Goal: Transaction & Acquisition: Purchase product/service

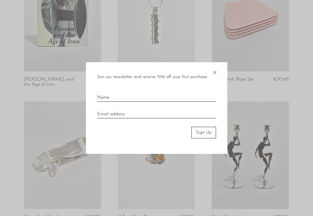
scroll to position [360, 0]
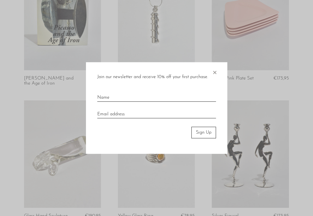
click at [216, 73] on span "×" at bounding box center [215, 71] width 6 height 18
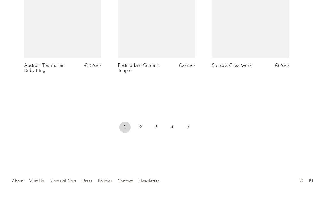
scroll to position [1607, 0]
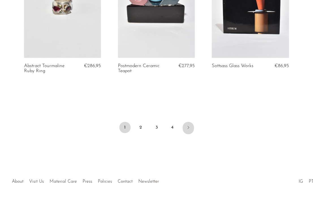
click at [191, 125] on link "Next" at bounding box center [187, 128] width 11 height 12
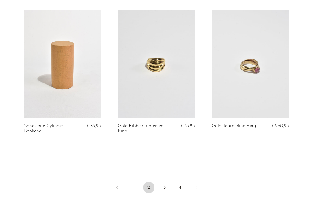
scroll to position [1526, 0]
click at [197, 185] on icon "Next" at bounding box center [196, 187] width 5 height 5
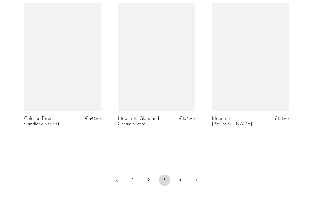
scroll to position [1553, 0]
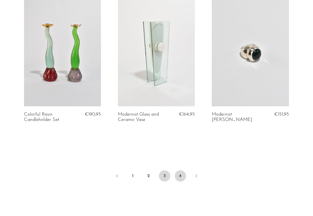
click at [178, 172] on link "4" at bounding box center [180, 176] width 11 height 11
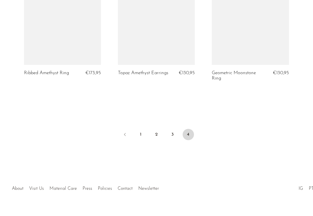
scroll to position [1059, 0]
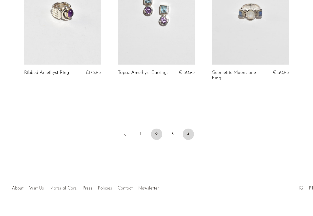
click at [157, 132] on link "2" at bounding box center [156, 134] width 11 height 11
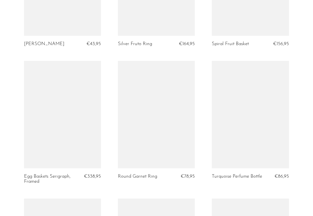
scroll to position [1067, 0]
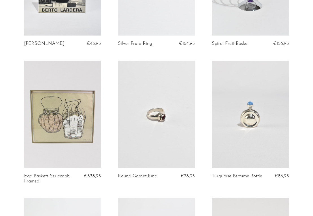
click at [242, 138] on link at bounding box center [250, 115] width 77 height 108
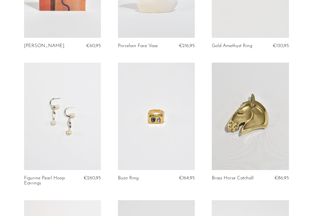
scroll to position [1337, 0]
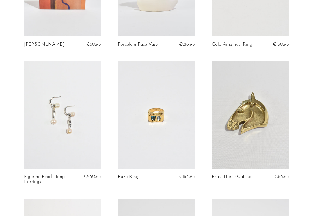
click at [255, 127] on link at bounding box center [250, 115] width 77 height 108
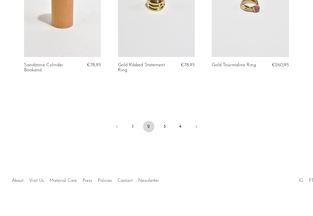
scroll to position [1586, 0]
click at [167, 126] on link "3" at bounding box center [164, 126] width 11 height 11
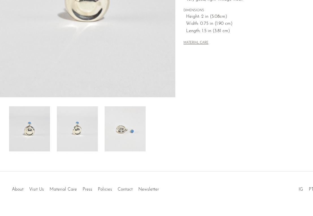
scroll to position [146, 0]
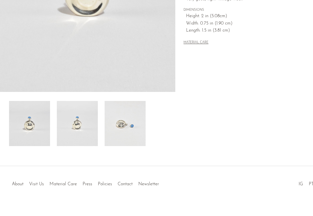
click at [77, 123] on img at bounding box center [77, 123] width 41 height 45
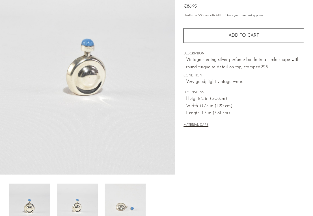
scroll to position [60, 0]
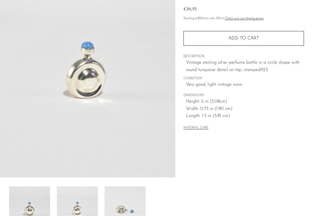
click at [129, 202] on img at bounding box center [125, 209] width 41 height 45
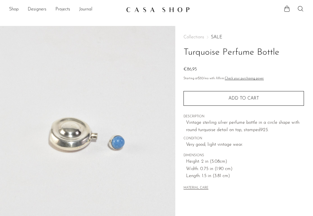
scroll to position [0, 0]
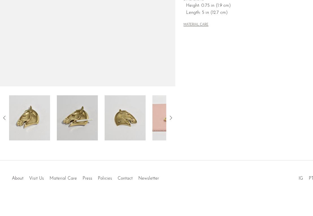
scroll to position [151, 0]
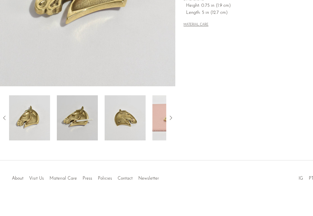
click at [169, 117] on icon at bounding box center [170, 118] width 7 height 7
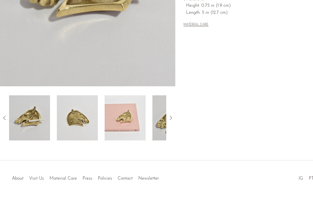
click at [169, 117] on icon at bounding box center [170, 118] width 7 height 7
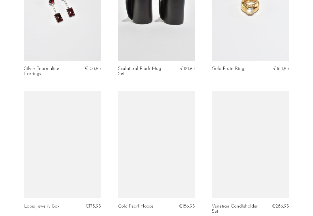
scroll to position [243, 0]
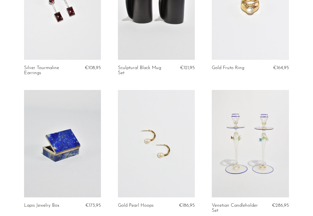
click at [76, 116] on link at bounding box center [62, 144] width 77 height 108
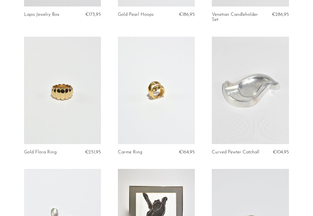
scroll to position [434, 0]
click at [248, 107] on link at bounding box center [250, 90] width 77 height 108
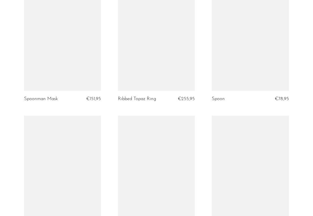
scroll to position [758, 0]
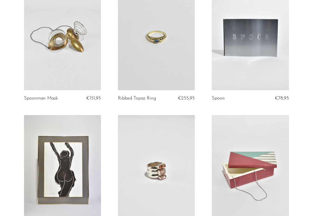
click at [246, 53] on link at bounding box center [250, 37] width 77 height 108
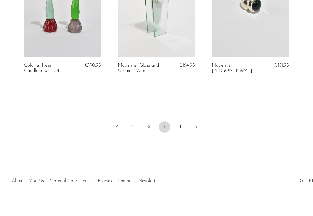
scroll to position [1602, 0]
click at [182, 126] on link "4" at bounding box center [180, 127] width 11 height 11
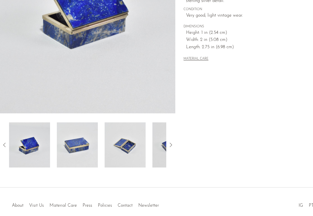
scroll to position [151, 0]
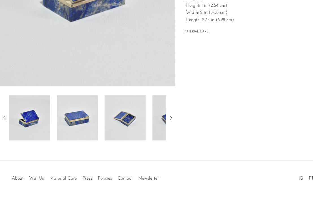
click at [121, 122] on img at bounding box center [125, 117] width 41 height 45
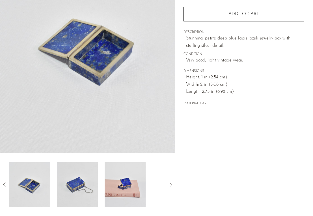
scroll to position [84, 0]
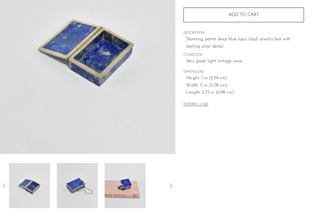
click at [119, 186] on img at bounding box center [125, 185] width 41 height 45
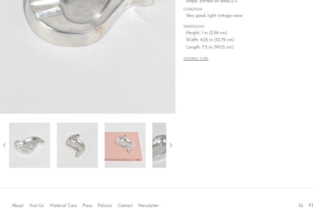
scroll to position [130, 0]
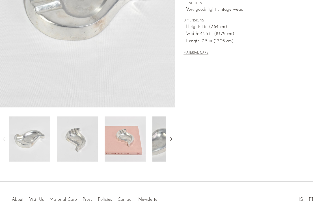
click at [168, 138] on icon at bounding box center [170, 139] width 7 height 7
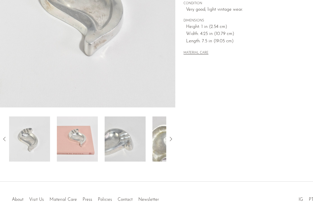
click at [76, 141] on img at bounding box center [77, 139] width 41 height 45
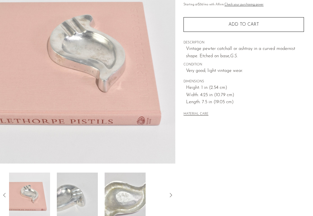
scroll to position [74, 0]
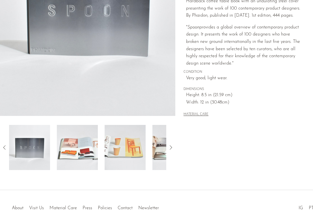
scroll to position [124, 0]
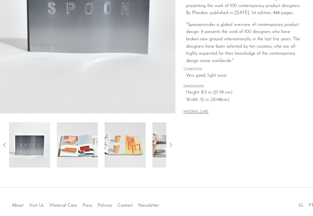
click at [82, 140] on img at bounding box center [77, 145] width 41 height 45
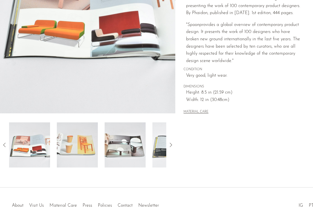
click at [81, 141] on img at bounding box center [77, 145] width 41 height 45
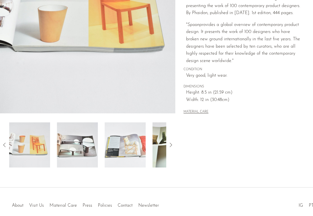
click at [107, 146] on img at bounding box center [125, 145] width 41 height 45
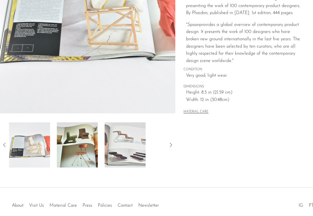
click at [79, 147] on img at bounding box center [77, 145] width 41 height 45
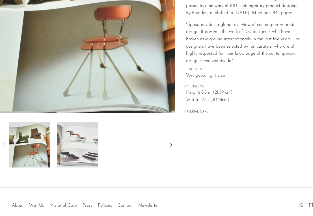
scroll to position [125, 0]
click at [3, 144] on icon at bounding box center [4, 145] width 7 height 7
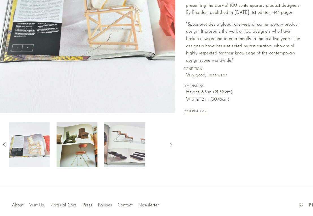
click at [3, 144] on icon at bounding box center [4, 145] width 7 height 7
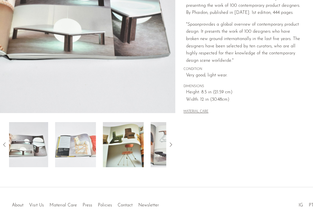
click at [3, 144] on icon at bounding box center [4, 145] width 7 height 7
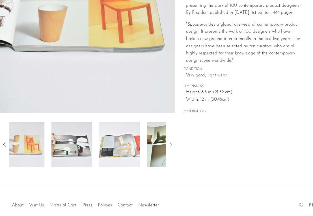
click at [3, 144] on icon at bounding box center [4, 145] width 7 height 7
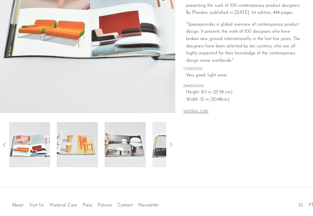
click at [5, 143] on icon at bounding box center [4, 145] width 2 height 4
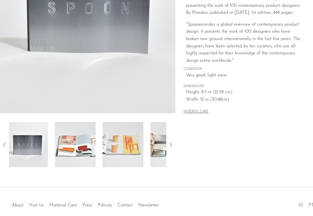
click at [22, 144] on img at bounding box center [27, 144] width 41 height 45
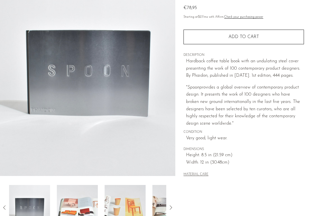
scroll to position [61, 0]
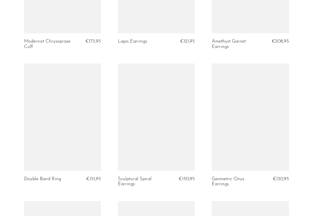
scroll to position [540, 0]
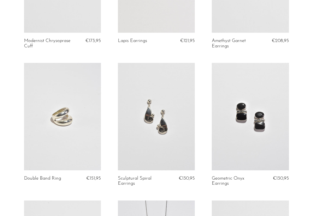
click at [175, 117] on link at bounding box center [156, 117] width 77 height 108
click at [77, 89] on link at bounding box center [62, 117] width 77 height 108
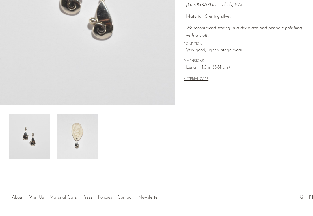
scroll to position [132, 0]
click at [62, 131] on img at bounding box center [77, 137] width 41 height 45
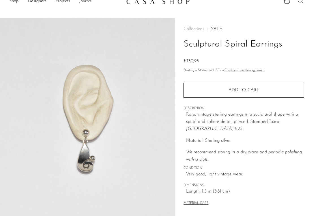
scroll to position [8, 0]
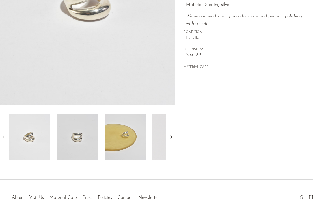
scroll to position [133, 0]
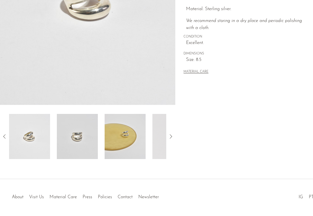
click at [171, 136] on icon at bounding box center [170, 136] width 2 height 4
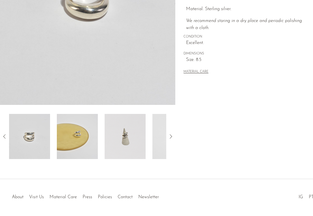
click at [131, 139] on img at bounding box center [125, 136] width 41 height 45
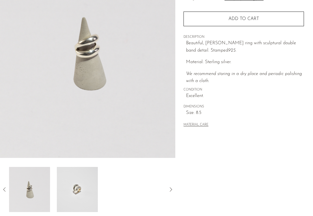
scroll to position [80, 0]
click at [76, 185] on img at bounding box center [77, 189] width 41 height 45
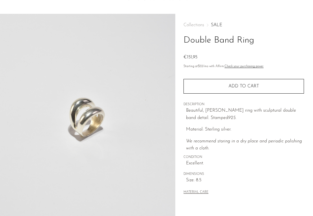
scroll to position [8, 0]
